Goal: Information Seeking & Learning: Learn about a topic

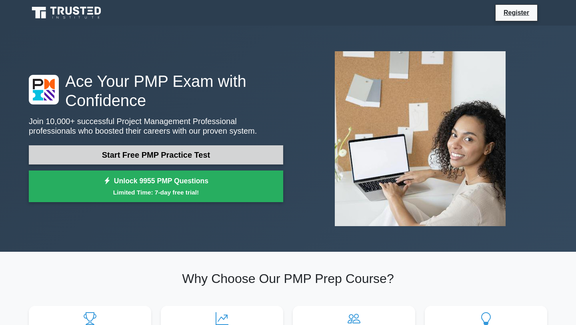
click at [166, 154] on link "Start Free PMP Practice Test" at bounding box center [156, 154] width 254 height 19
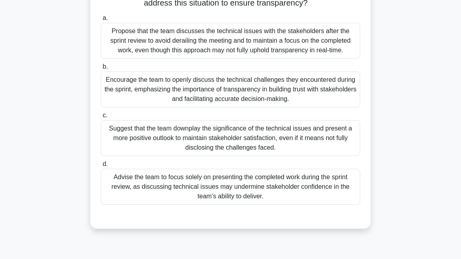
scroll to position [110, 0]
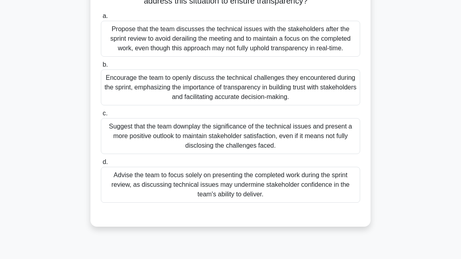
click at [218, 173] on div "Advise the team to focus solely on presenting the completed work during the spr…" at bounding box center [230, 185] width 259 height 36
click at [101, 165] on input "d. Advise the team to focus solely on presenting the completed work during the …" at bounding box center [101, 162] width 0 height 5
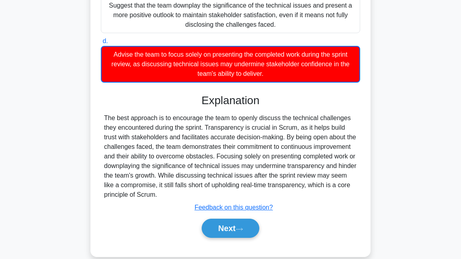
scroll to position [233, 0]
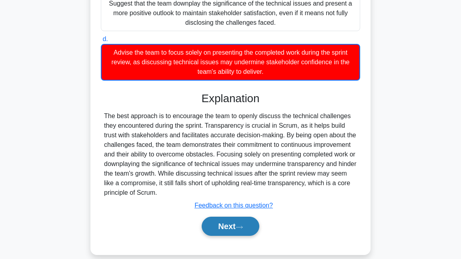
click at [236, 230] on button "Next" at bounding box center [230, 226] width 57 height 19
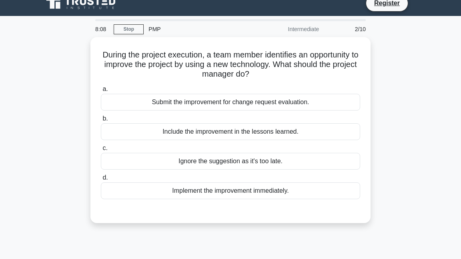
scroll to position [10, 0]
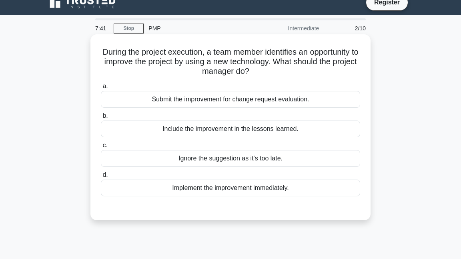
click at [240, 130] on div "Include the improvement in the lessons learned." at bounding box center [230, 129] width 259 height 17
click at [101, 119] on input "b. Include the improvement in the lessons learned." at bounding box center [101, 116] width 0 height 5
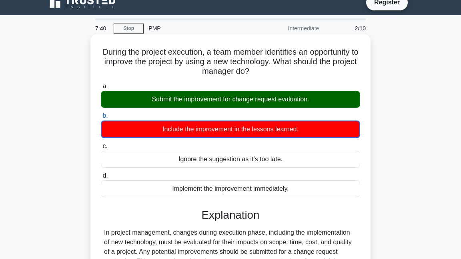
click at [249, 99] on div "Submit the improvement for change request evaluation." at bounding box center [230, 99] width 259 height 17
click at [101, 89] on input "a. Submit the improvement for change request evaluation." at bounding box center [101, 86] width 0 height 5
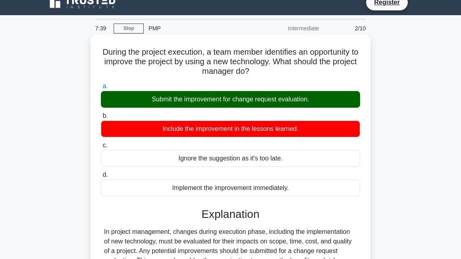
click at [249, 99] on div "Submit the improvement for change request evaluation." at bounding box center [230, 99] width 259 height 17
click at [101, 89] on input "a. Submit the improvement for change request evaluation." at bounding box center [101, 86] width 0 height 5
click at [249, 99] on div "Submit the improvement for change request evaluation." at bounding box center [230, 99] width 259 height 17
click at [101, 89] on input "a. Submit the improvement for change request evaluation." at bounding box center [101, 86] width 0 height 5
click at [249, 99] on div "Submit the improvement for change request evaluation." at bounding box center [230, 99] width 259 height 17
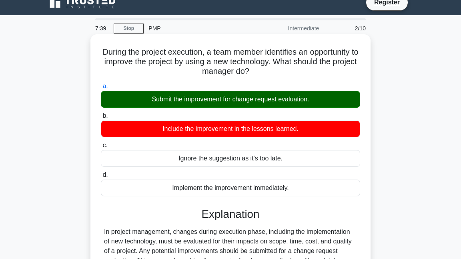
click at [101, 89] on input "a. Submit the improvement for change request evaluation." at bounding box center [101, 86] width 0 height 5
click at [249, 99] on div "Submit the improvement for change request evaluation." at bounding box center [230, 99] width 259 height 17
click at [101, 89] on input "a. Submit the improvement for change request evaluation." at bounding box center [101, 86] width 0 height 5
click at [249, 99] on div "Submit the improvement for change request evaluation." at bounding box center [230, 99] width 259 height 17
click at [101, 89] on input "a. Submit the improvement for change request evaluation." at bounding box center [101, 86] width 0 height 5
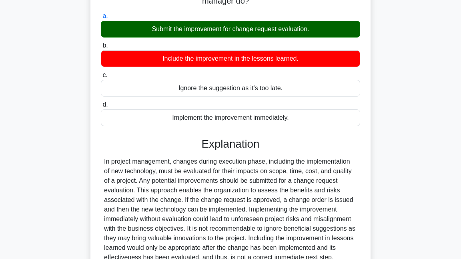
scroll to position [172, 0]
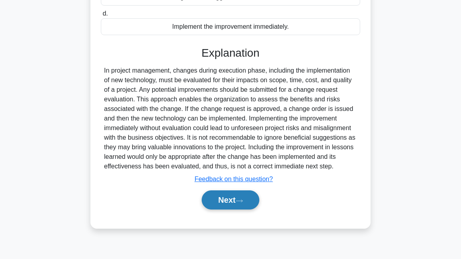
click at [238, 204] on button "Next" at bounding box center [230, 200] width 57 height 19
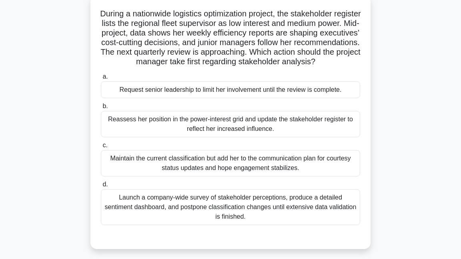
scroll to position [48, 0]
click at [167, 222] on div "Launch a company-wide survey of stakeholder perceptions, produce a detailed sen…" at bounding box center [230, 208] width 259 height 36
click at [101, 188] on input "d. Launch a company-wide survey of stakeholder perceptions, produce a detailed …" at bounding box center [101, 185] width 0 height 5
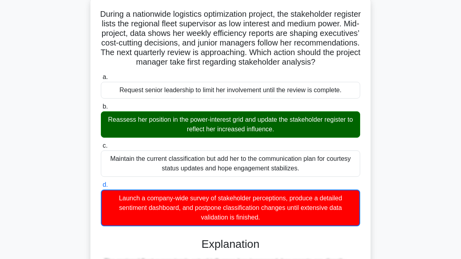
click at [183, 138] on div "Reassess her position in the power-interest grid and update the stakeholder reg…" at bounding box center [230, 125] width 259 height 26
click at [101, 110] on input "b. Reassess her position in the power-interest grid and update the stakeholder …" at bounding box center [101, 106] width 0 height 5
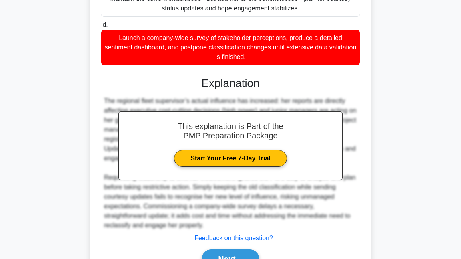
scroll to position [261, 0]
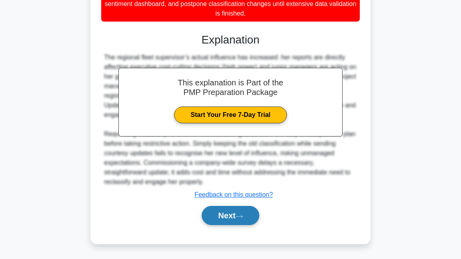
click at [225, 215] on button "Next" at bounding box center [230, 215] width 57 height 19
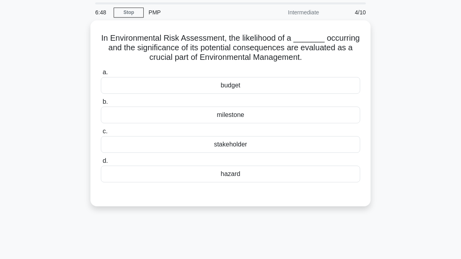
scroll to position [0, 0]
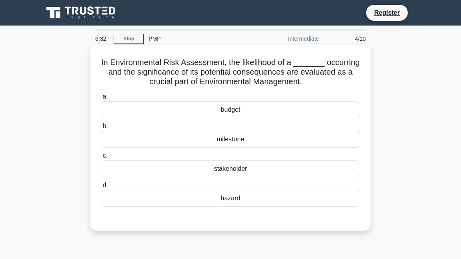
click at [253, 108] on div "budget" at bounding box center [230, 110] width 259 height 17
click at [101, 100] on input "a. budget" at bounding box center [101, 96] width 0 height 5
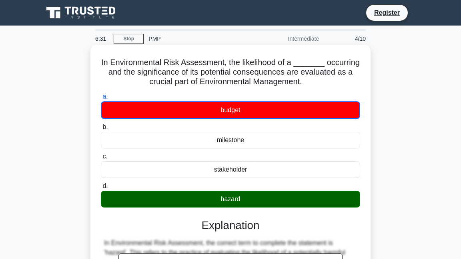
scroll to position [172, 0]
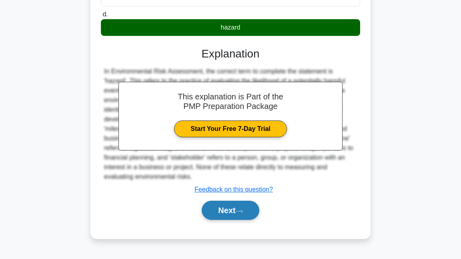
click at [252, 208] on button "Next" at bounding box center [230, 210] width 57 height 19
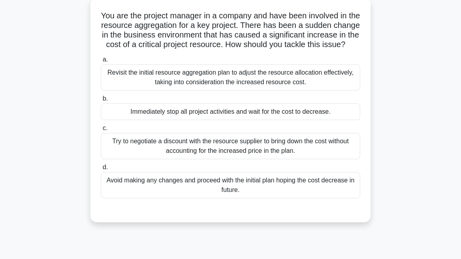
scroll to position [48, 0]
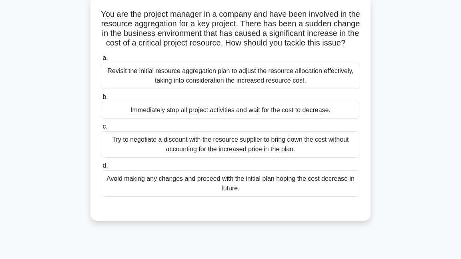
click at [200, 150] on div "Try to negotiate a discount with the resource supplier to bring down the cost w…" at bounding box center [230, 145] width 259 height 26
click at [101, 130] on input "c. Try to negotiate a discount with the resource supplier to bring down the cos…" at bounding box center [101, 126] width 0 height 5
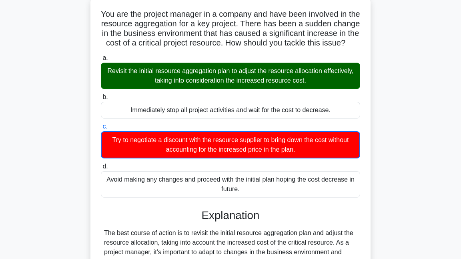
click at [218, 74] on div "Revisit the initial resource aggregation plan to adjust the resource allocation…" at bounding box center [230, 76] width 259 height 26
click at [101, 61] on input "a. Revisit the initial resource aggregation plan to adjust the resource allocat…" at bounding box center [101, 58] width 0 height 5
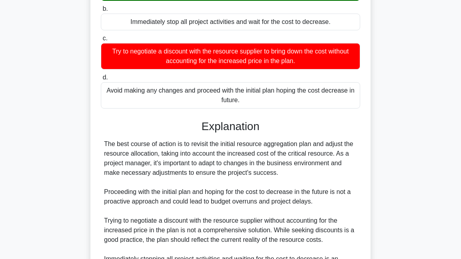
scroll to position [242, 0]
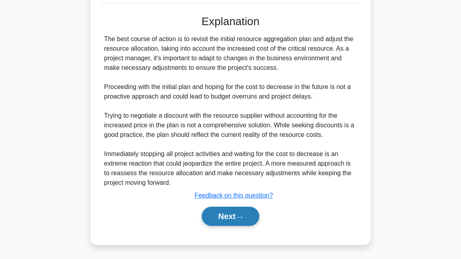
click at [219, 218] on button "Next" at bounding box center [230, 216] width 57 height 19
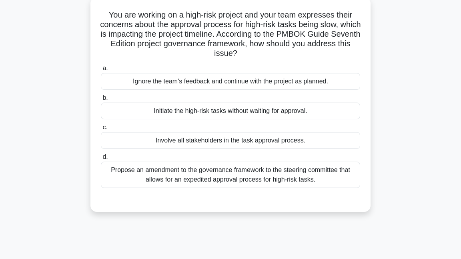
scroll to position [17, 0]
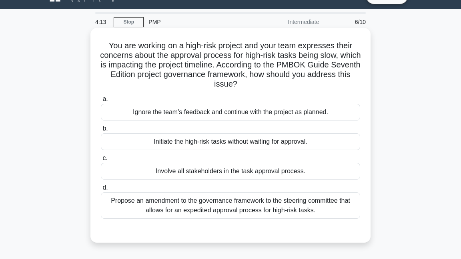
click at [230, 201] on div "Propose an amendment to the governance framework to the steering committee that…" at bounding box center [230, 206] width 259 height 26
click at [101, 191] on input "d. Propose an amendment to the governance framework to the steering committee t…" at bounding box center [101, 188] width 0 height 5
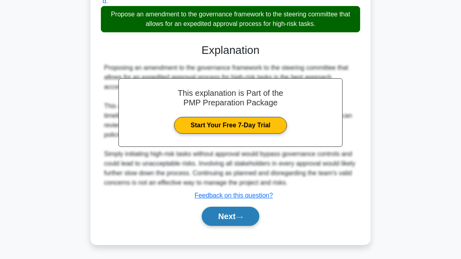
click at [240, 216] on icon at bounding box center [239, 218] width 7 height 4
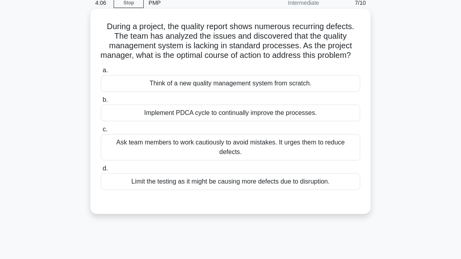
scroll to position [34, 0]
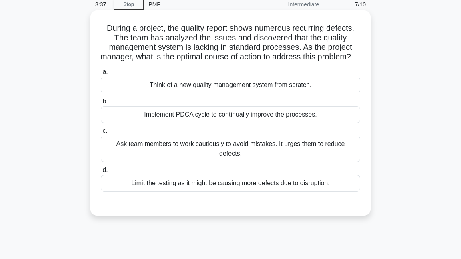
click at [238, 123] on div "Implement PDCA cycle to continually improve the processes." at bounding box center [230, 114] width 259 height 17
click at [101, 104] on input "b. Implement PDCA cycle to continually improve the processes." at bounding box center [101, 101] width 0 height 5
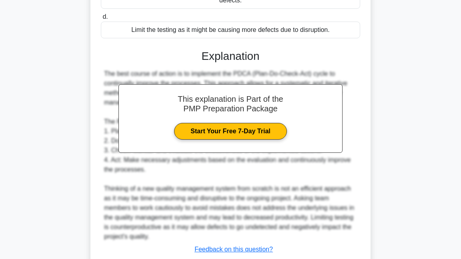
scroll to position [251, 0]
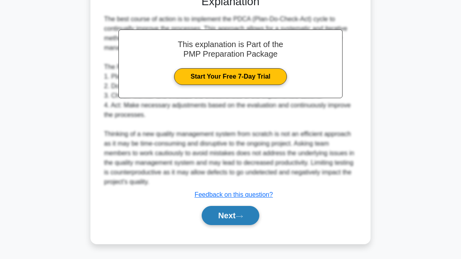
click at [237, 207] on button "Next" at bounding box center [230, 215] width 57 height 19
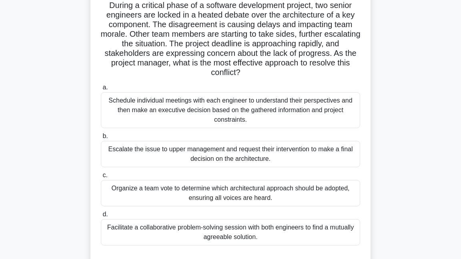
scroll to position [60, 0]
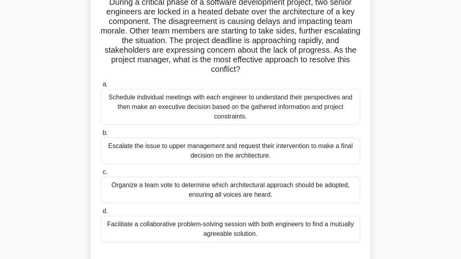
click at [243, 120] on div "Schedule individual meetings with each engineer to understand their perspective…" at bounding box center [230, 107] width 259 height 36
click at [101, 87] on input "a. Schedule individual meetings with each engineer to understand their perspect…" at bounding box center [101, 84] width 0 height 5
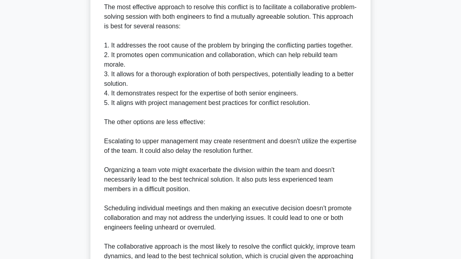
scroll to position [416, 0]
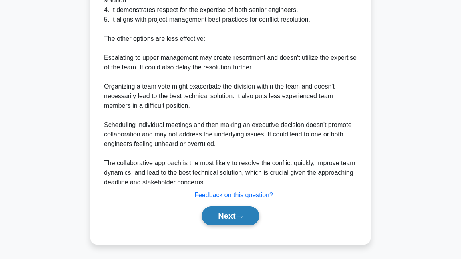
click at [235, 220] on button "Next" at bounding box center [230, 216] width 57 height 19
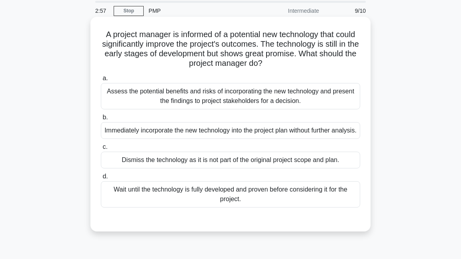
scroll to position [34, 0]
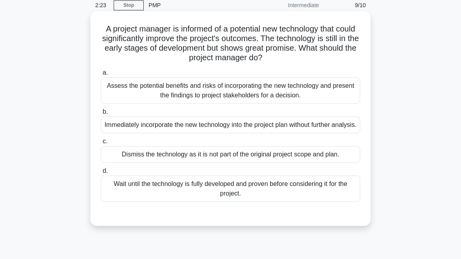
click at [250, 96] on div "Assess the potential benefits and risks of incorporating the new technology and…" at bounding box center [230, 91] width 259 height 26
click at [101, 76] on input "a. Assess the potential benefits and risks of incorporating the new technology …" at bounding box center [101, 72] width 0 height 5
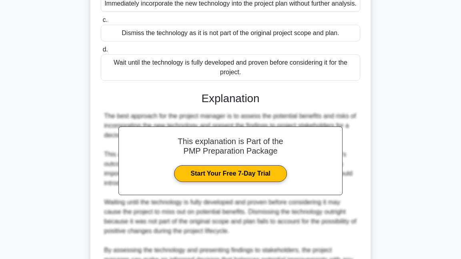
scroll to position [251, 0]
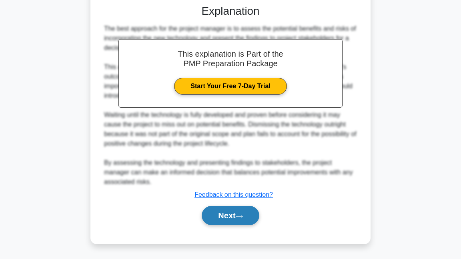
click at [242, 217] on icon at bounding box center [239, 217] width 7 height 4
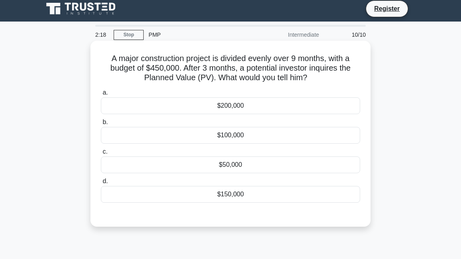
scroll to position [4, 0]
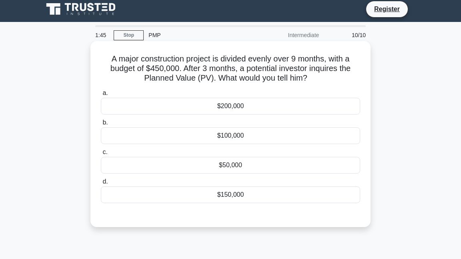
click at [241, 194] on div "$150,000" at bounding box center [230, 195] width 259 height 17
click at [101, 185] on input "d. $150,000" at bounding box center [101, 182] width 0 height 5
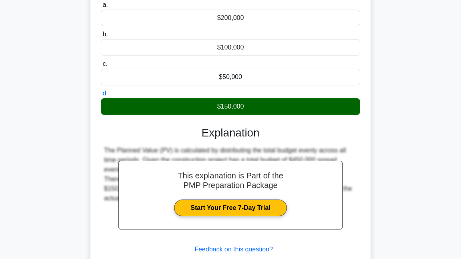
scroll to position [172, 0]
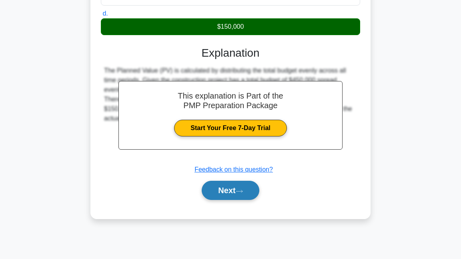
click at [241, 184] on button "Next" at bounding box center [230, 190] width 57 height 19
